Goal: Check status: Verify the current state of an ongoing process or item

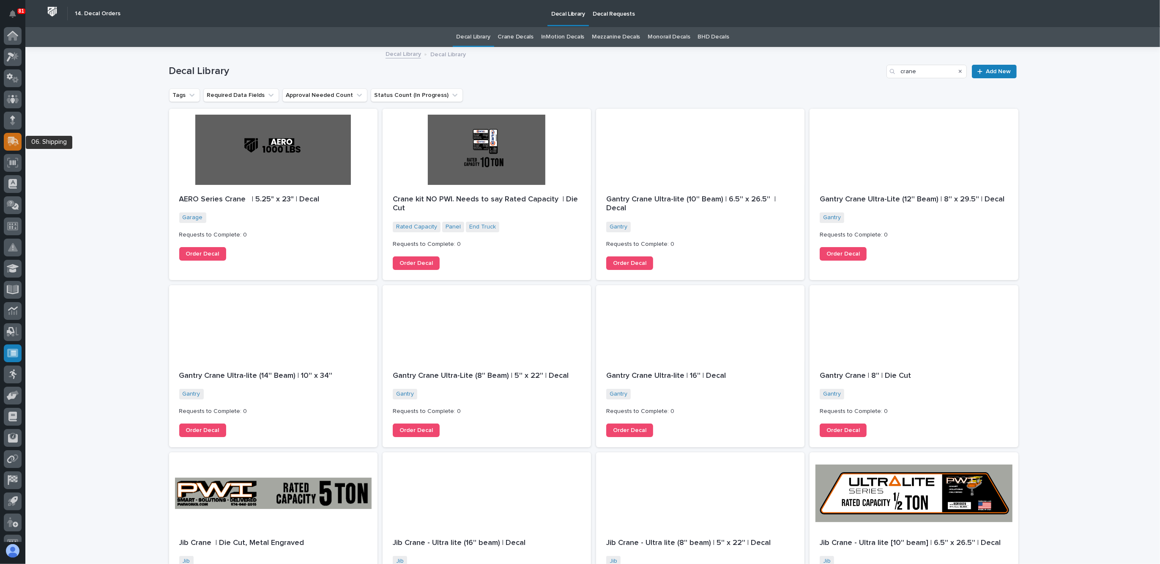
click at [9, 144] on icon at bounding box center [12, 142] width 10 height 8
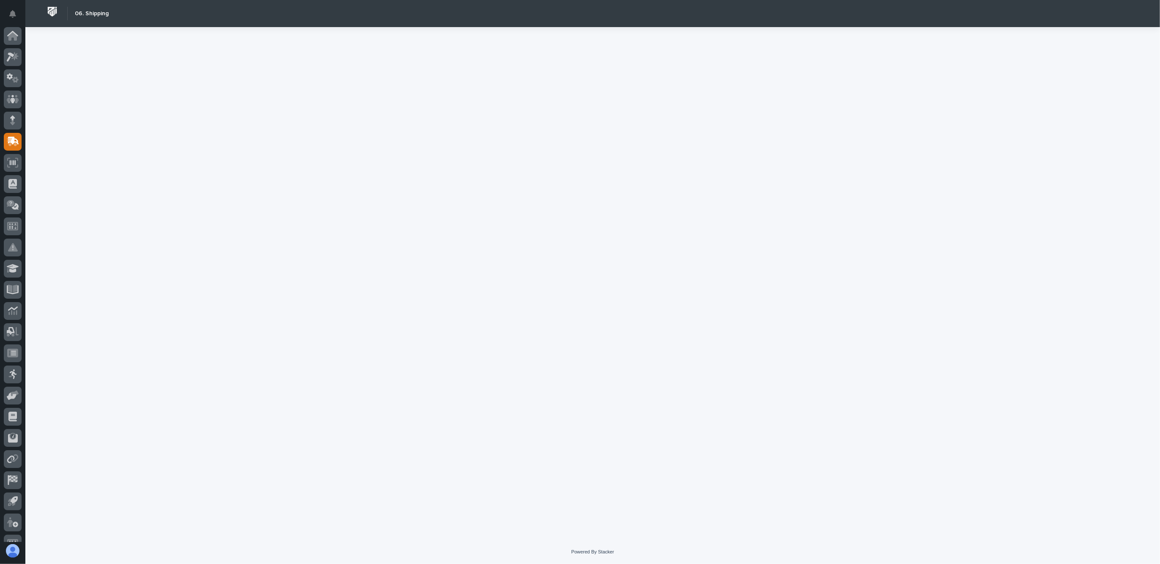
scroll to position [14, 0]
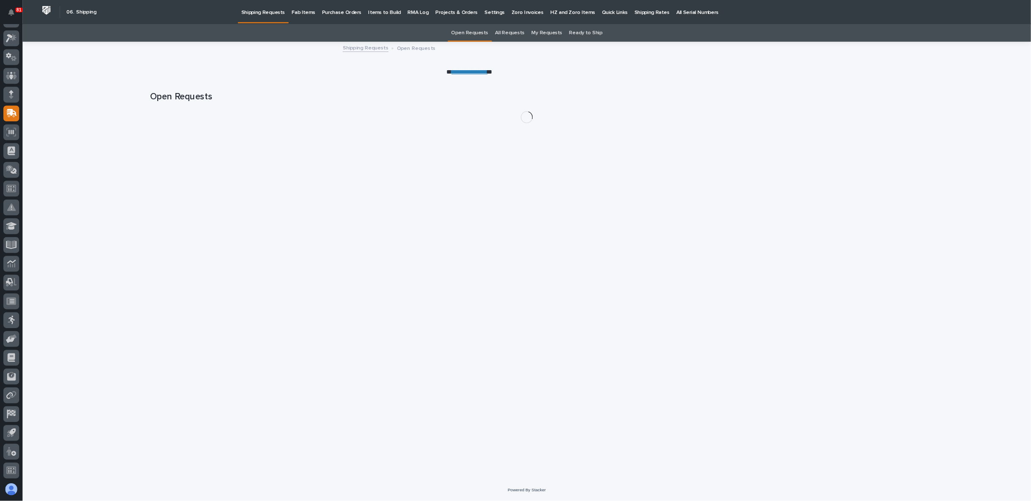
scroll to position [14, 0]
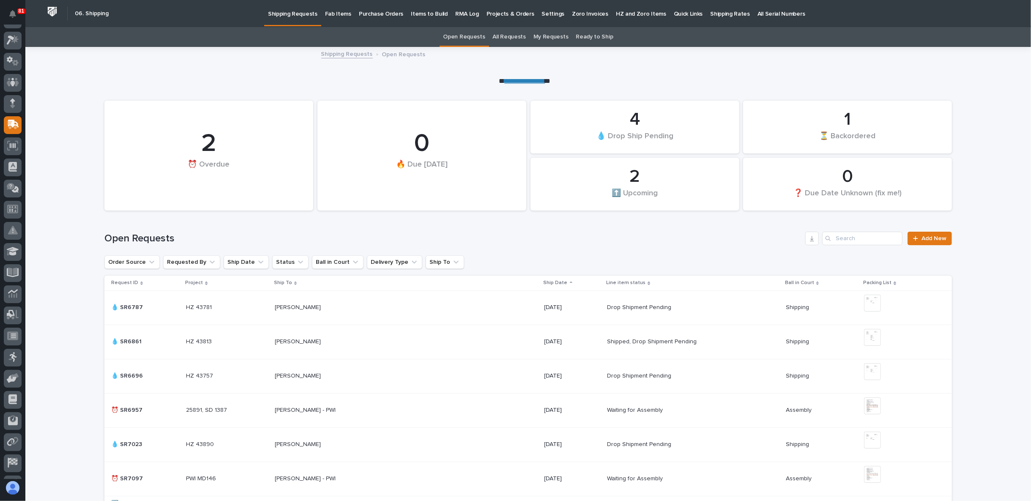
click at [331, 11] on p "Fab Items" at bounding box center [338, 9] width 26 height 18
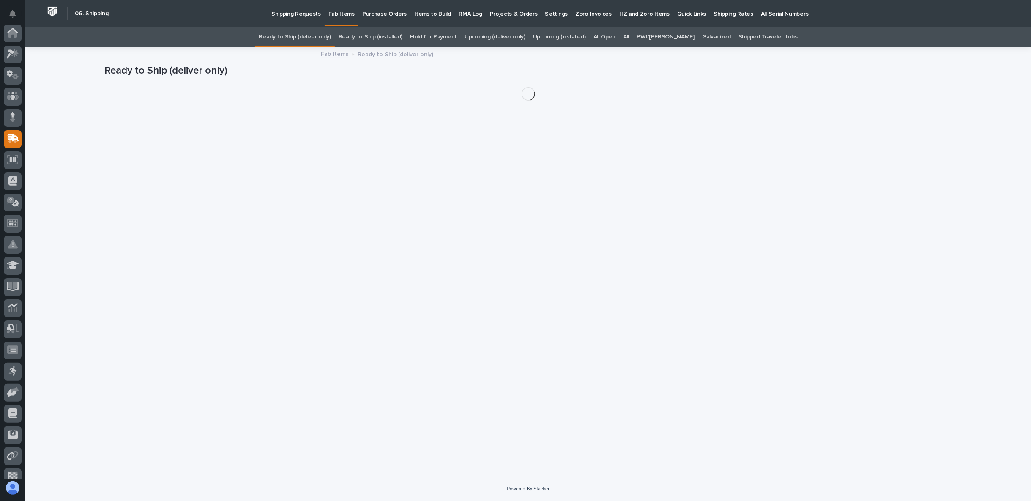
scroll to position [74, 0]
click at [633, 35] on div "All" at bounding box center [626, 37] width 14 height 20
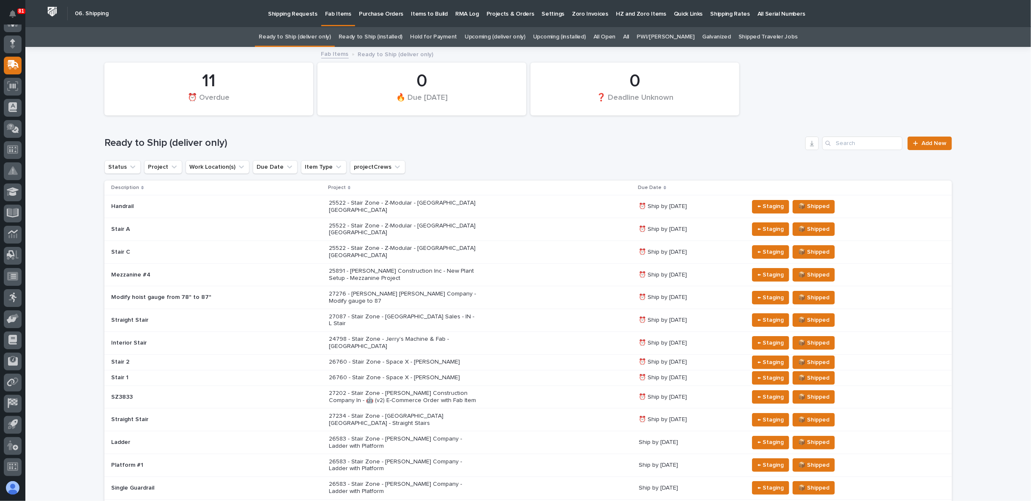
click at [629, 39] on link "All" at bounding box center [626, 37] width 6 height 20
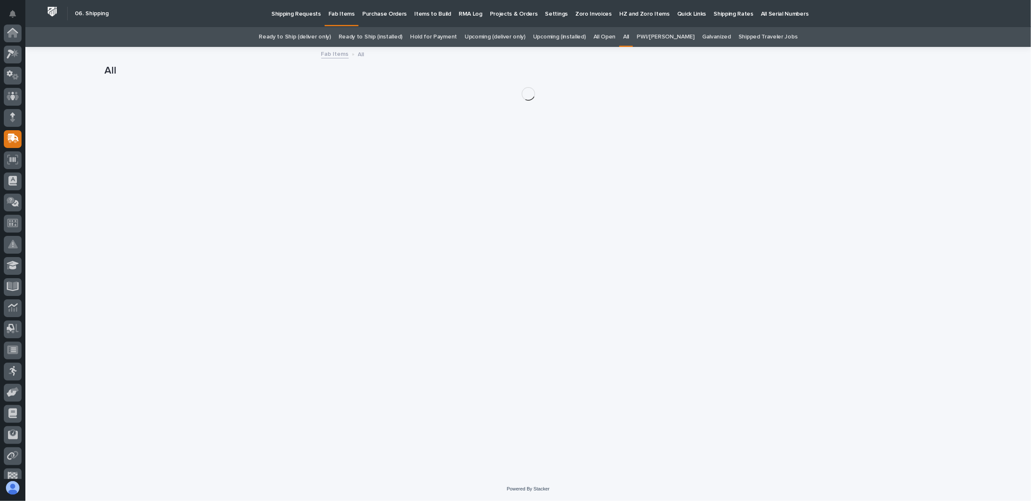
scroll to position [74, 0]
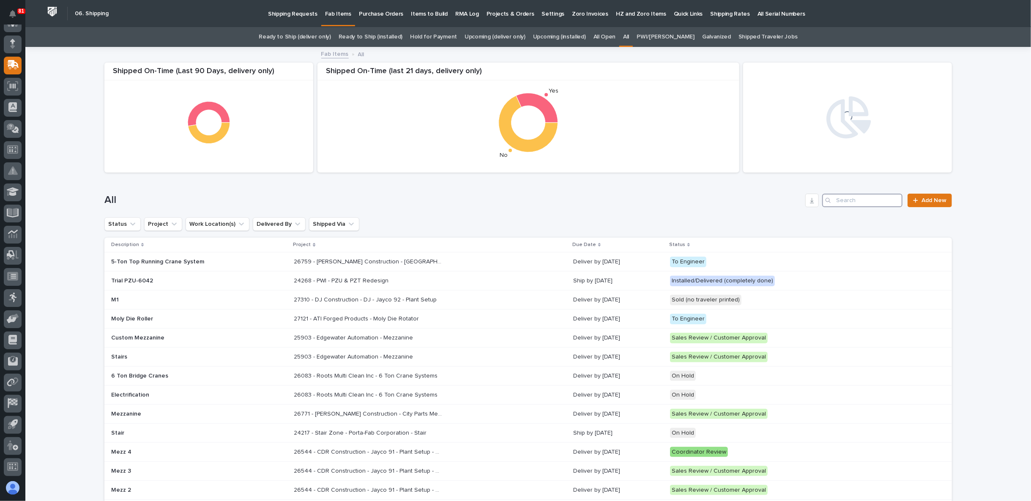
click at [845, 201] on input "Search" at bounding box center [862, 201] width 80 height 14
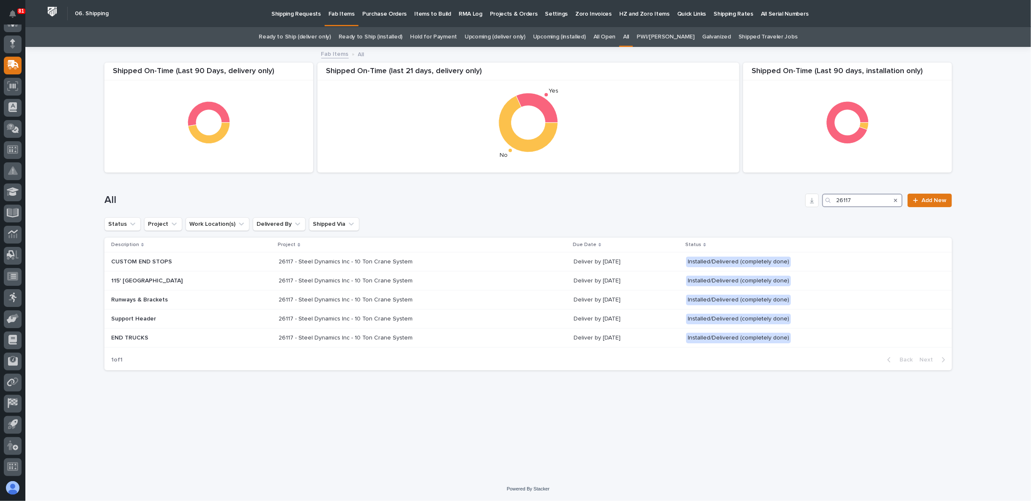
type input "26117"
click at [342, 411] on div "Loading... Saving… Loading... Saving… Shipped On-Time (Last 90 days, installati…" at bounding box center [528, 252] width 856 height 408
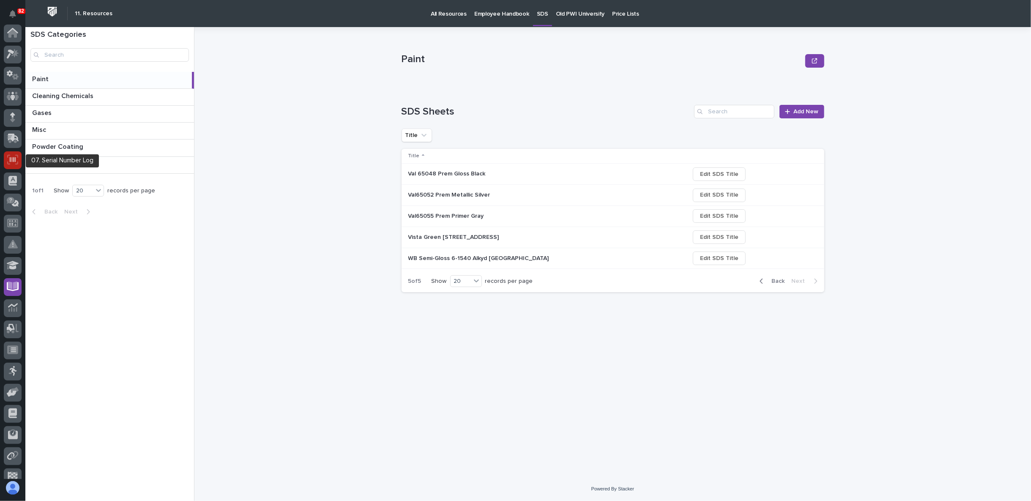
click at [13, 159] on icon at bounding box center [13, 159] width 6 height 5
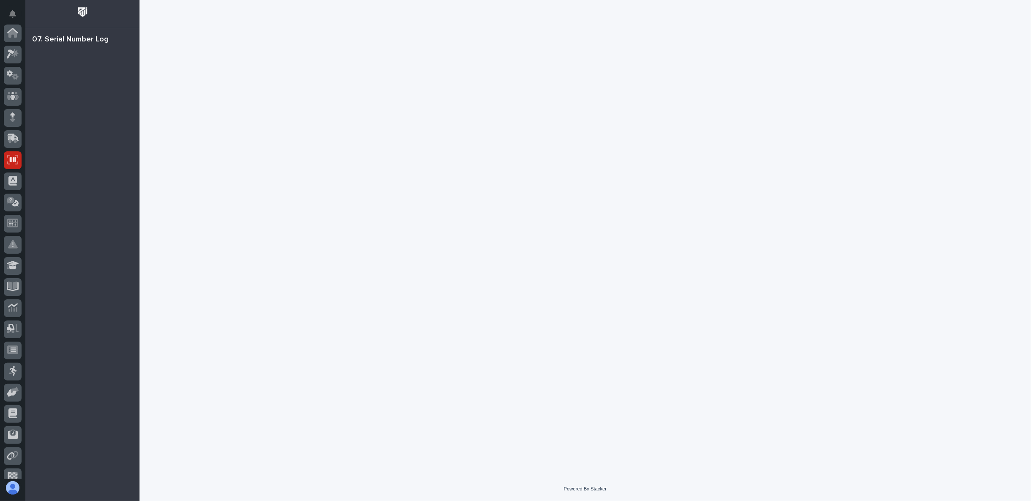
scroll to position [74, 0]
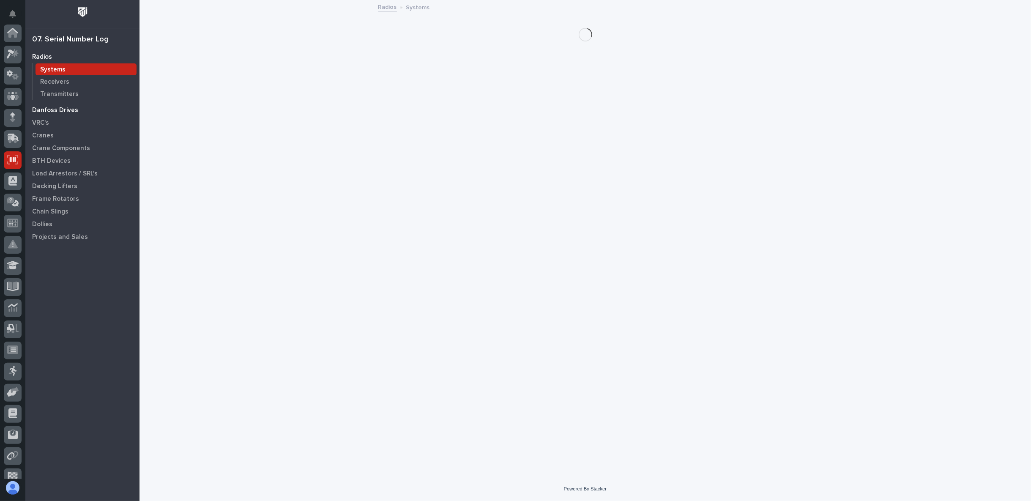
scroll to position [74, 0]
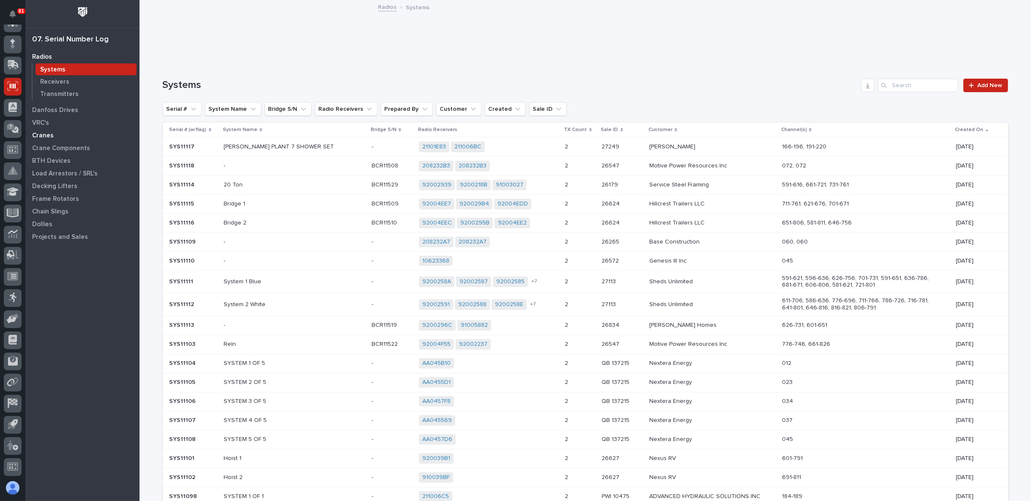
click at [44, 134] on p "Cranes" at bounding box center [43, 136] width 22 height 8
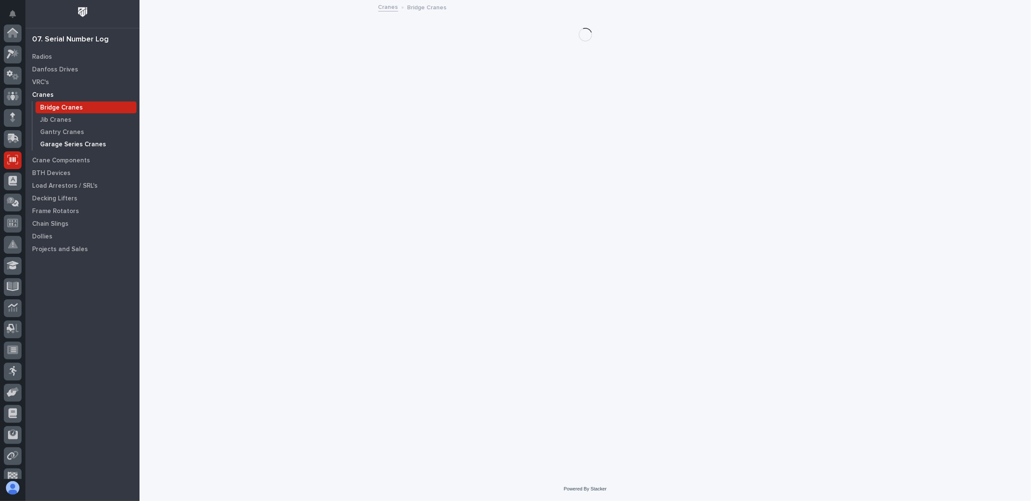
scroll to position [74, 0]
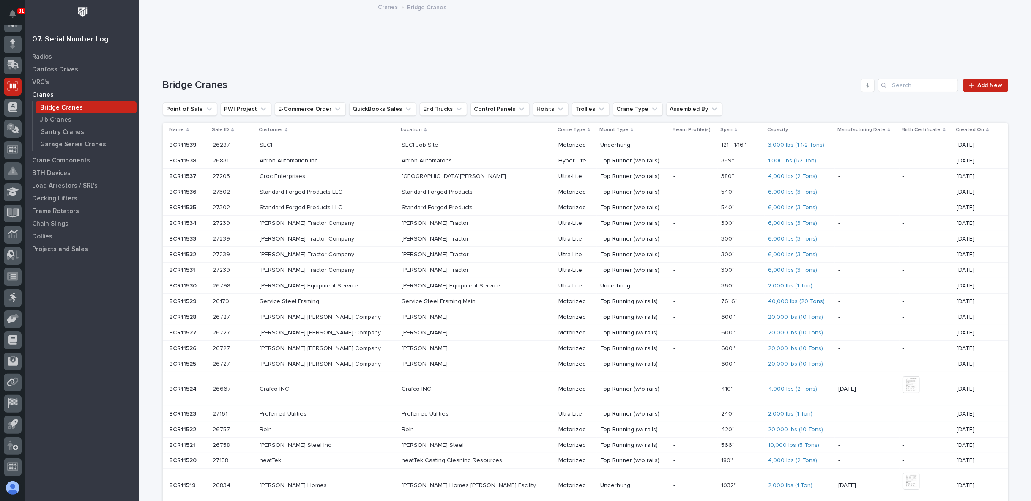
click at [334, 146] on p "SECI" at bounding box center [327, 145] width 135 height 7
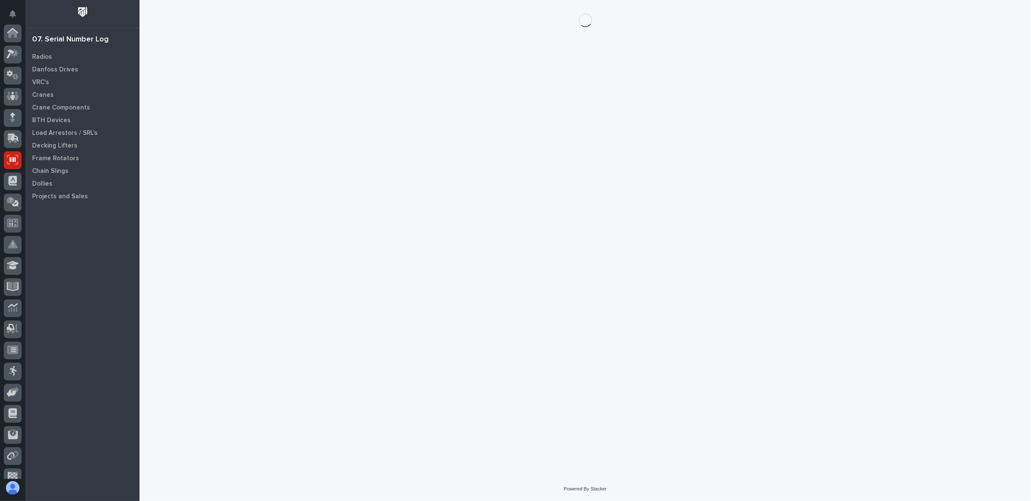
scroll to position [74, 0]
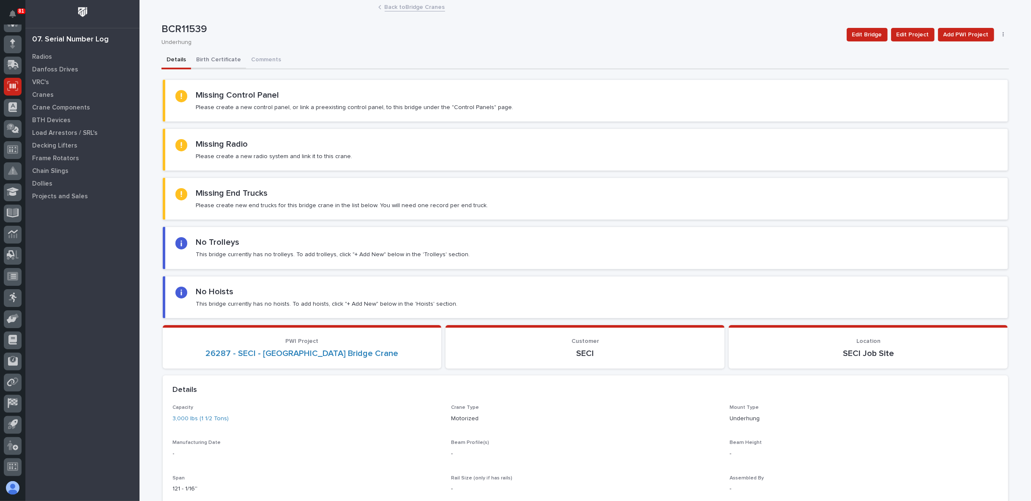
click at [228, 58] on button "Birth Certificate" at bounding box center [218, 61] width 55 height 18
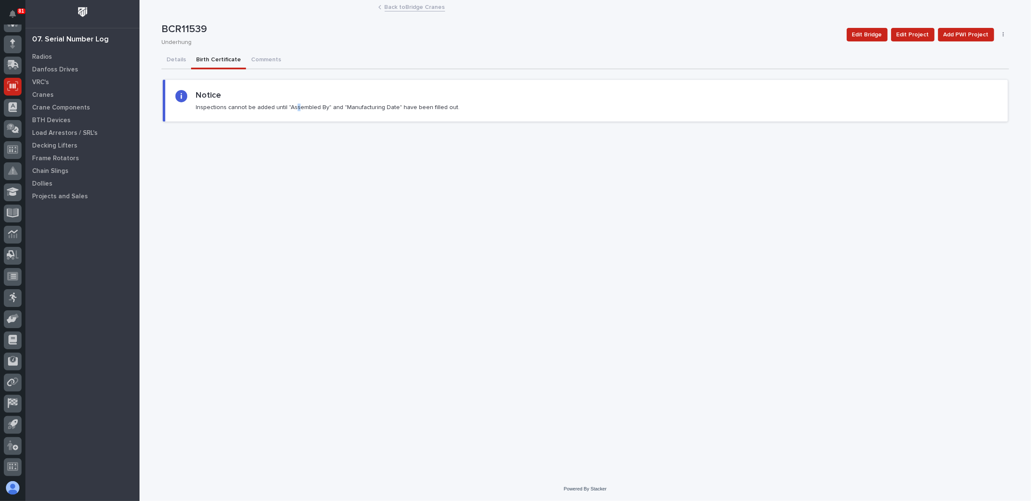
click at [294, 111] on section "Notice Inspections cannot be added until "Assembled By" and "Manufacturing Date…" at bounding box center [586, 100] width 846 height 42
click at [294, 141] on div "**********" at bounding box center [585, 228] width 856 height 455
click at [45, 93] on p "Cranes" at bounding box center [43, 95] width 22 height 8
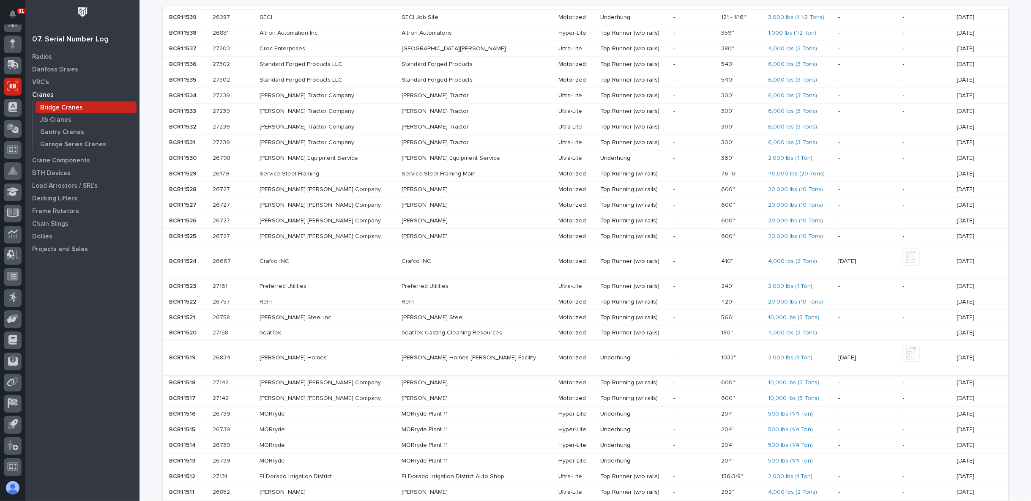
scroll to position [141, 0]
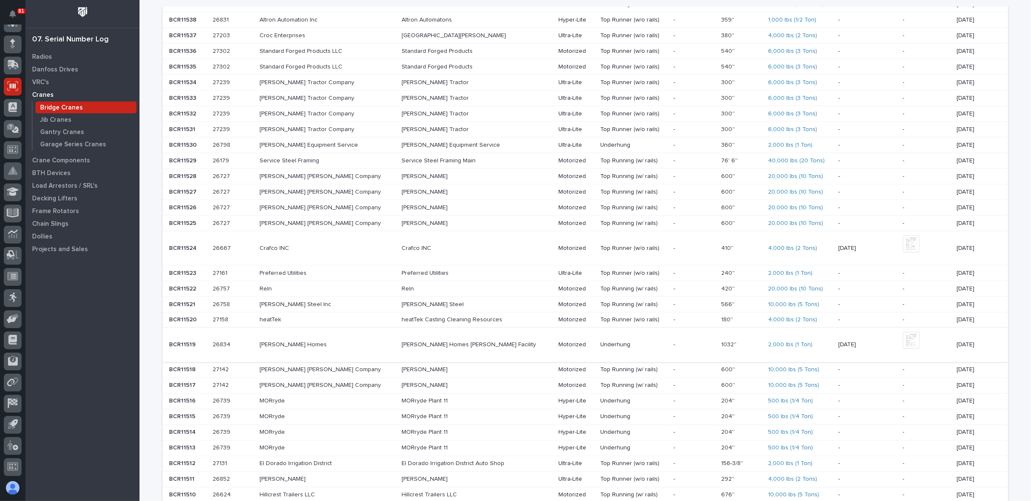
click at [903, 334] on img at bounding box center [911, 340] width 17 height 17
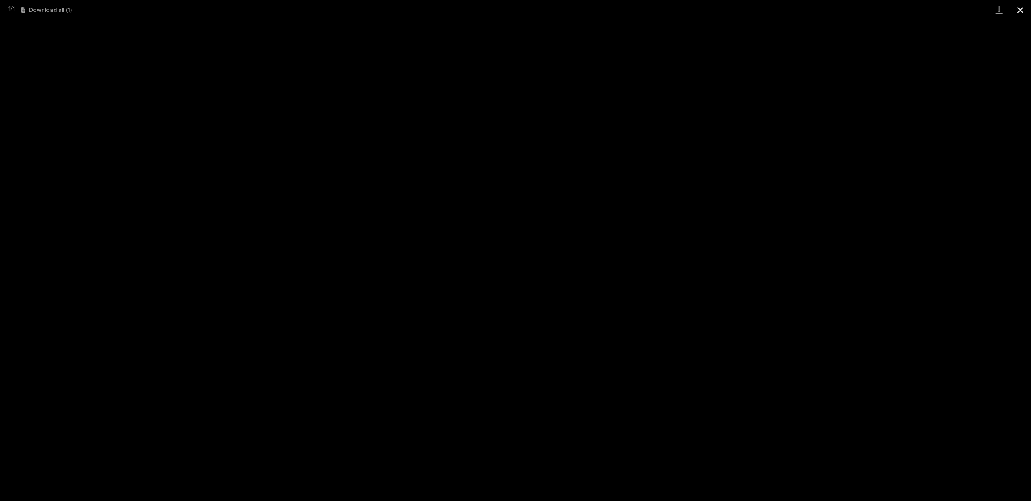
click at [1019, 7] on button "Close gallery" at bounding box center [1020, 10] width 21 height 20
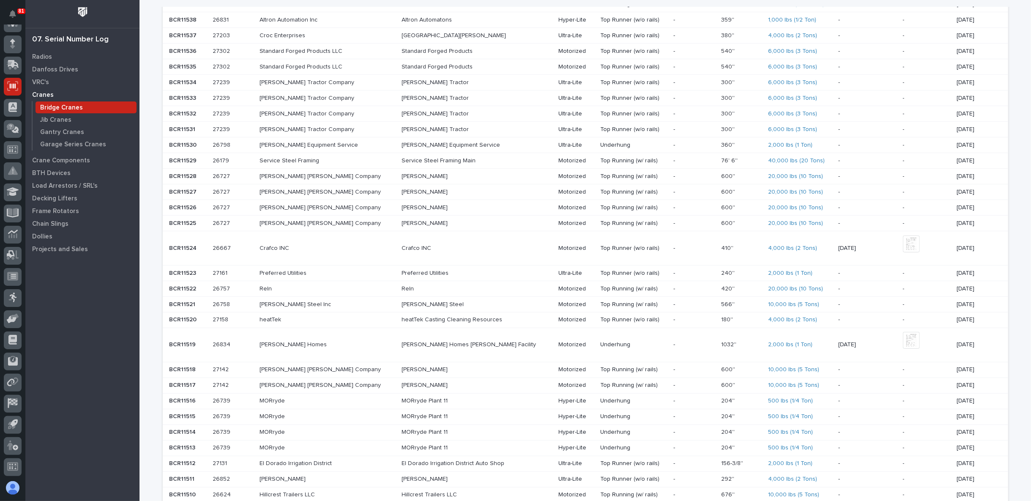
click at [294, 343] on p "[PERSON_NAME] Homes" at bounding box center [327, 344] width 135 height 7
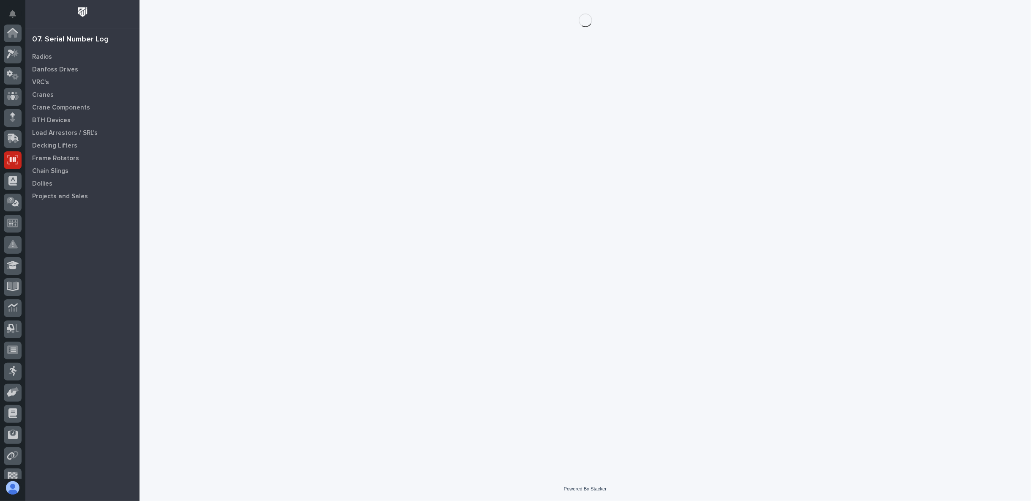
scroll to position [74, 0]
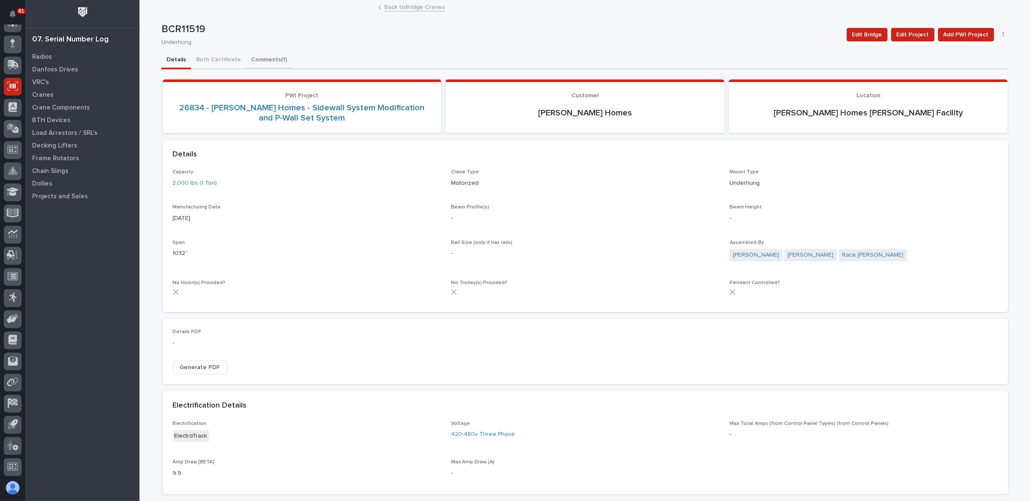
click at [246, 59] on button "Comments (1)" at bounding box center [269, 61] width 46 height 18
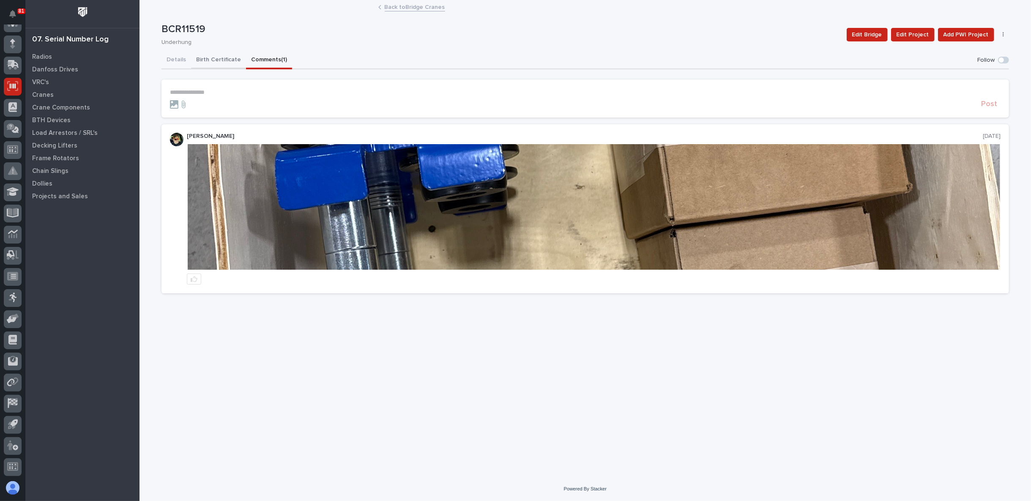
click at [221, 55] on button "Birth Certificate" at bounding box center [218, 61] width 55 height 18
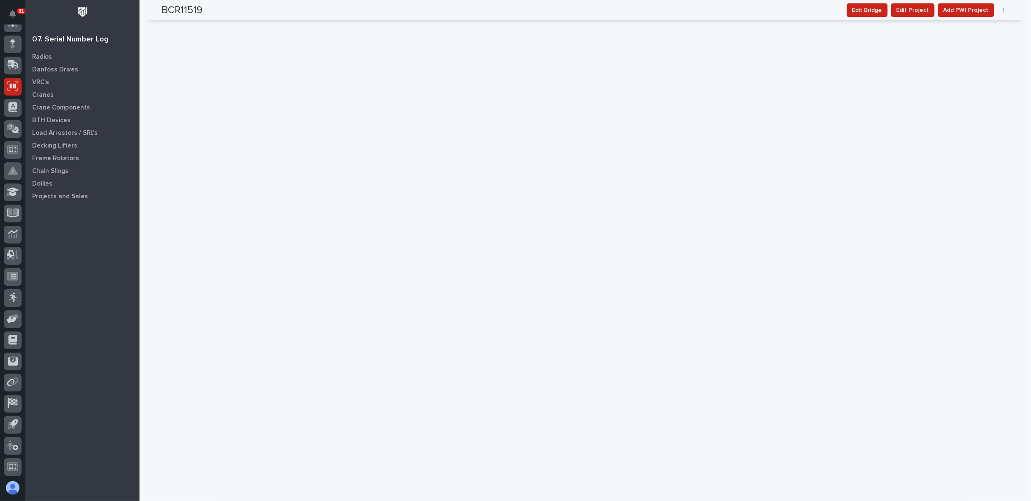
scroll to position [846, 0]
click at [1003, 10] on icon "button" at bounding box center [1003, 10] width 1 height 5
click at [11, 159] on icon at bounding box center [12, 160] width 11 height 10
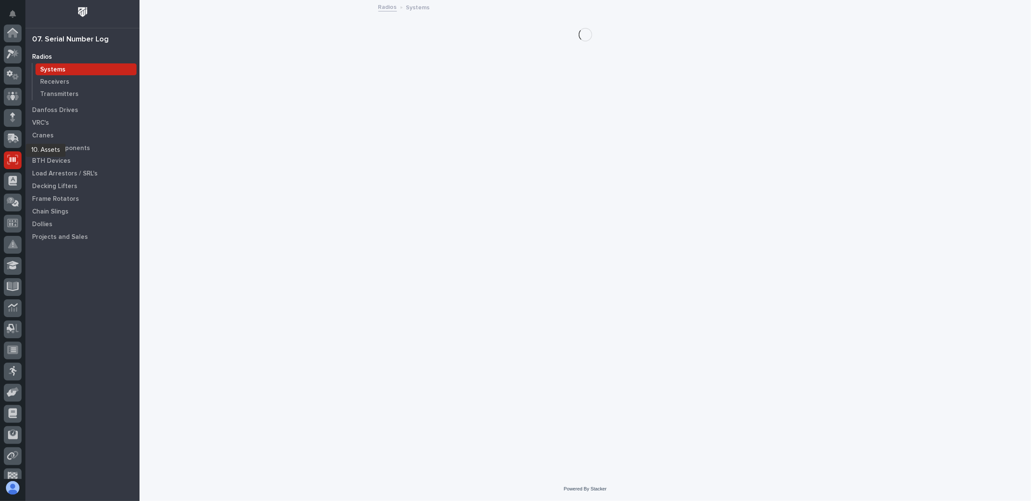
scroll to position [74, 0]
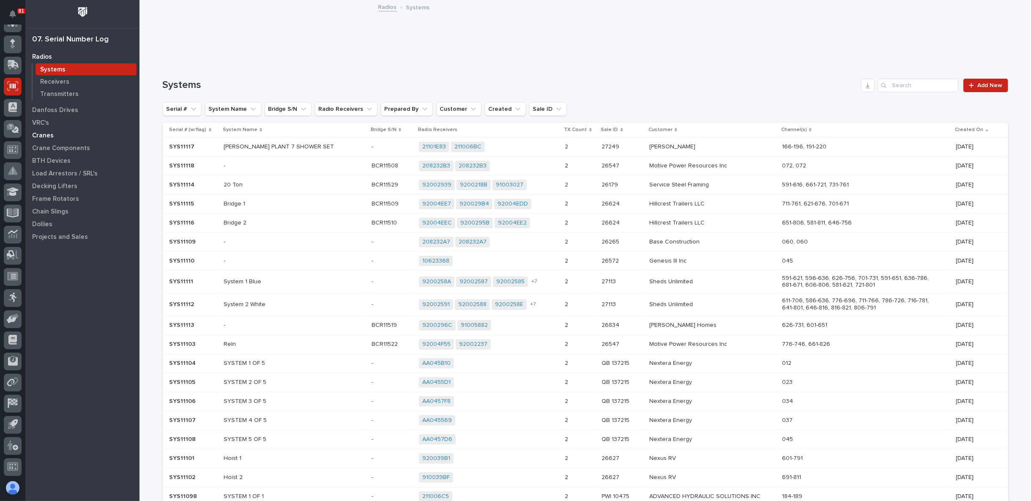
click at [44, 135] on p "Cranes" at bounding box center [43, 136] width 22 height 8
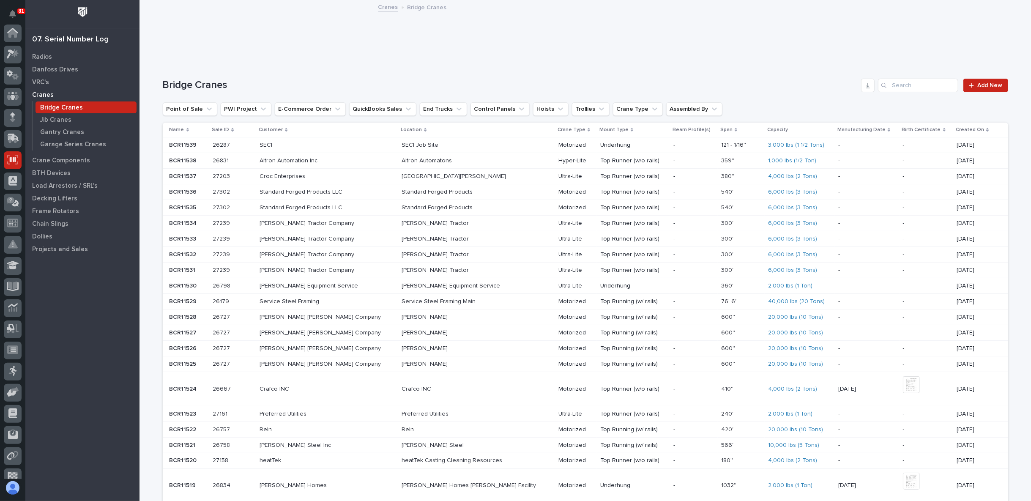
scroll to position [74, 0]
click at [253, 482] on p at bounding box center [233, 485] width 40 height 7
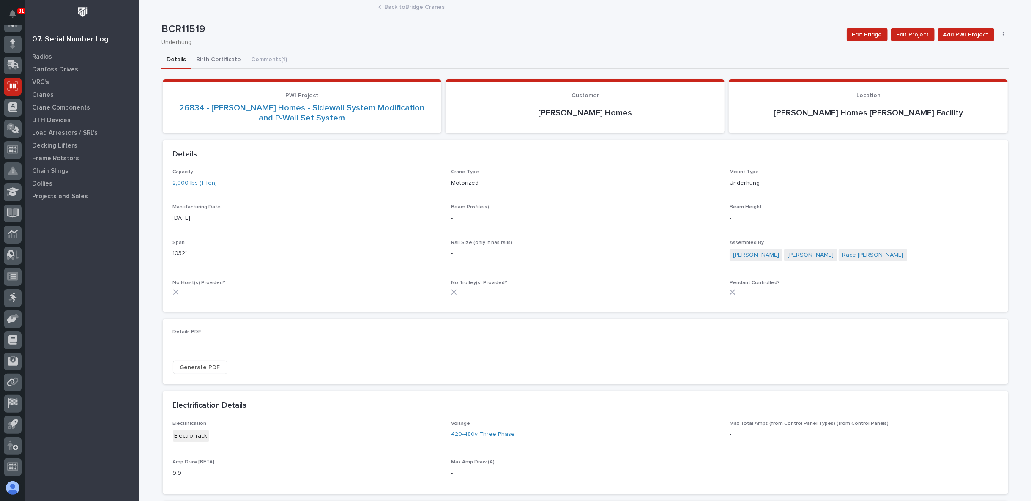
click at [218, 61] on button "Birth Certificate" at bounding box center [218, 61] width 55 height 18
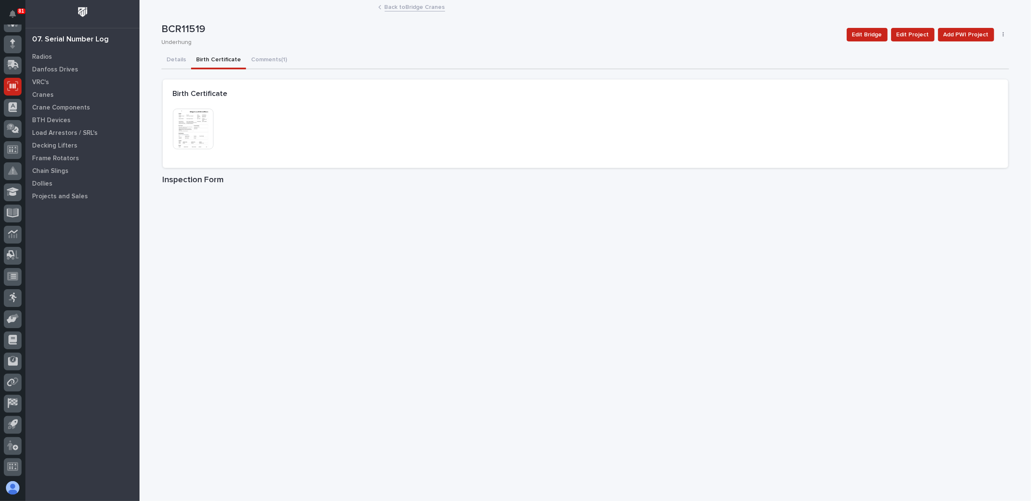
click at [186, 132] on img at bounding box center [193, 129] width 41 height 41
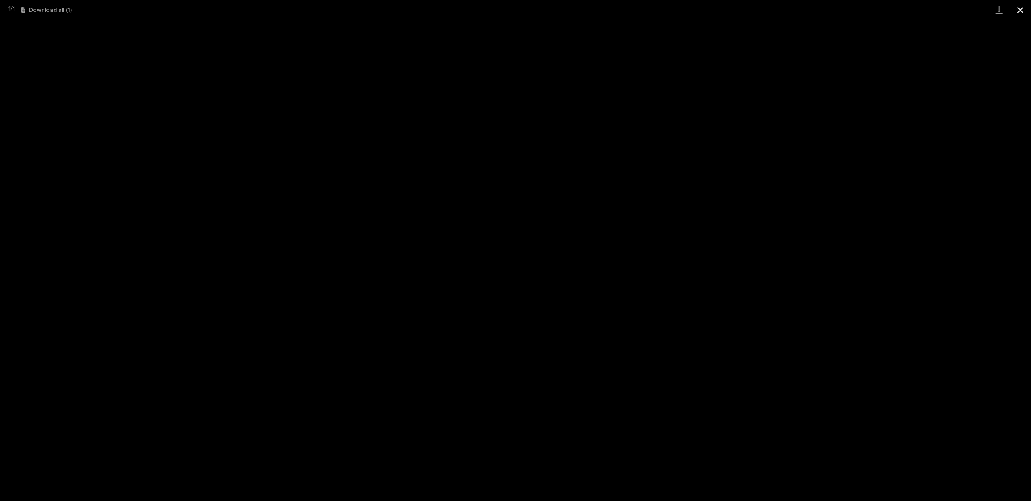
click at [1020, 8] on button "Close gallery" at bounding box center [1020, 10] width 21 height 20
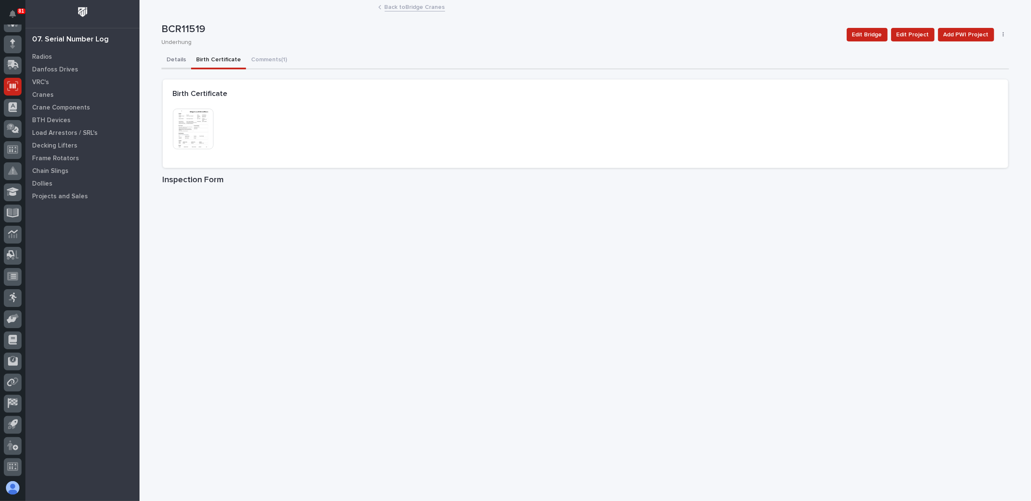
click at [175, 58] on button "Details" at bounding box center [177, 61] width 30 height 18
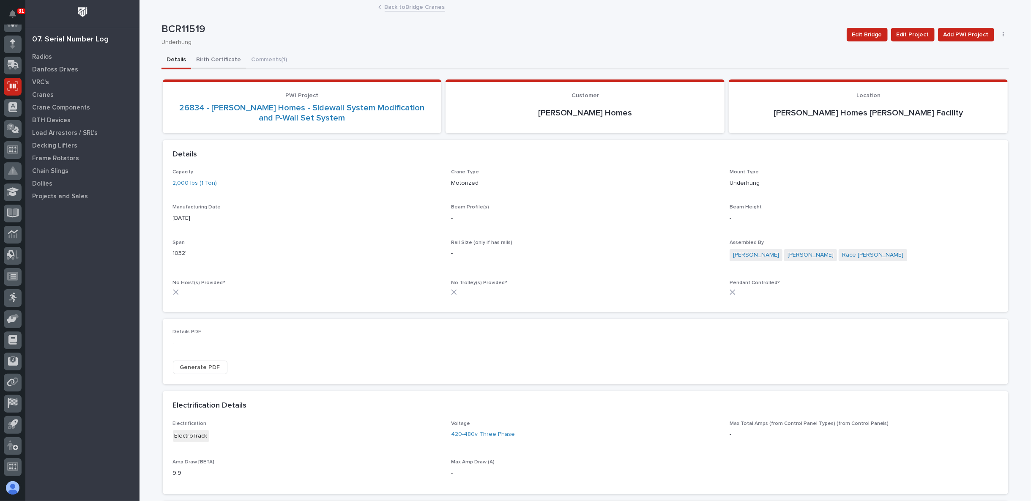
click at [208, 58] on button "Birth Certificate" at bounding box center [218, 61] width 55 height 18
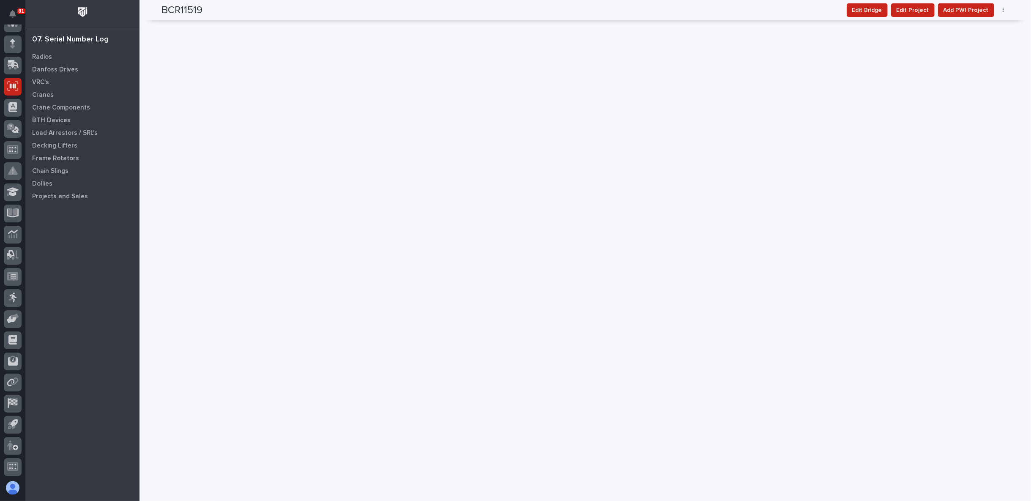
scroll to position [1926, 0]
